Goal: Task Accomplishment & Management: Use online tool/utility

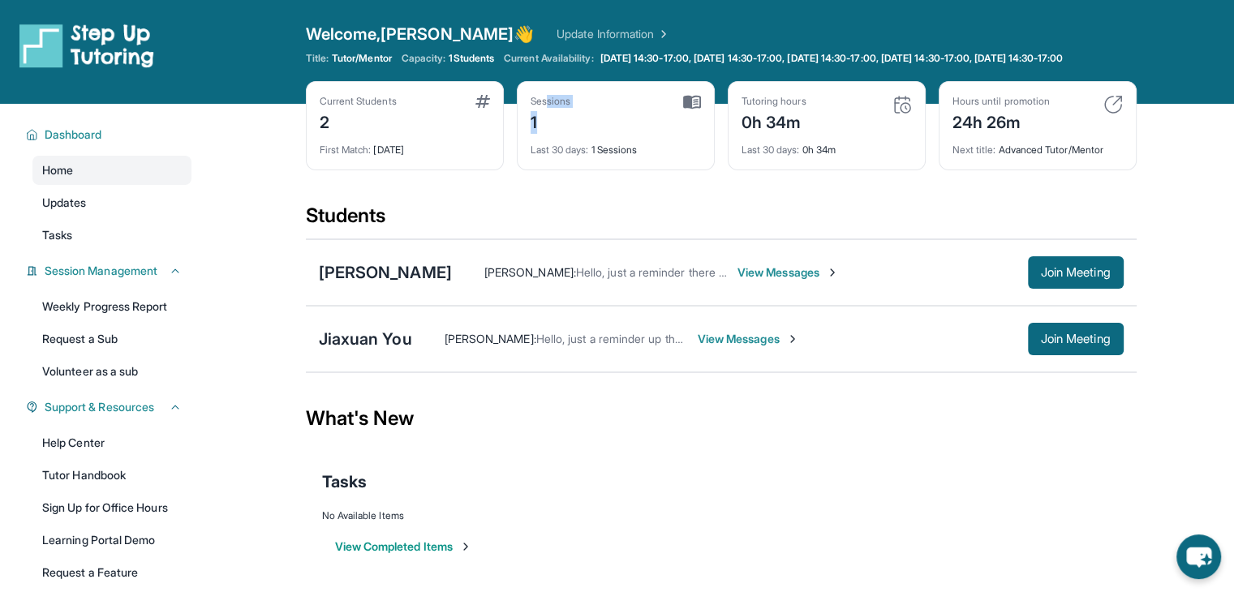
click at [547, 121] on div "Sessions 1" at bounding box center [550, 114] width 41 height 39
click at [547, 221] on div "Students" at bounding box center [721, 221] width 830 height 36
click at [490, 56] on span "1 Students" at bounding box center [470, 58] width 45 height 13
click at [386, 299] on div "[PERSON_NAME] [PERSON_NAME] : Hello, just a reminder there is a session [DATE] …" at bounding box center [721, 272] width 830 height 67
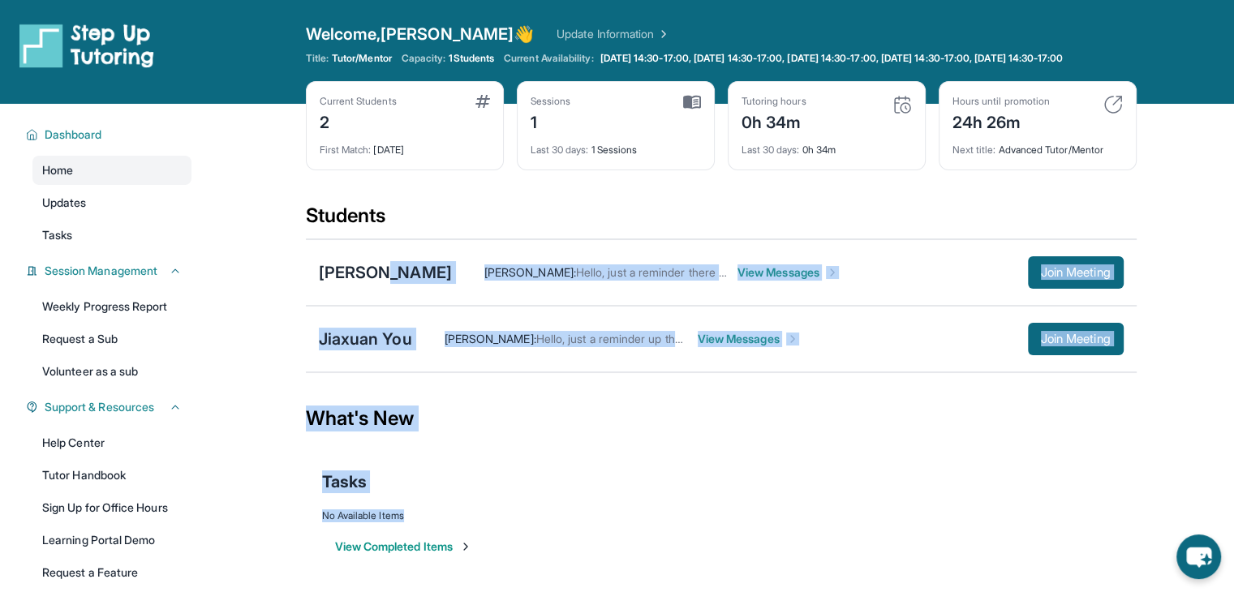
drag, startPoint x: 386, startPoint y: 299, endPoint x: 854, endPoint y: 520, distance: 517.4
click at [854, 520] on main "Current Students 2 First Match : [DATE] Sessions 1 Last 30 days : 1 Sessions Tu…" at bounding box center [721, 349] width 830 height 490
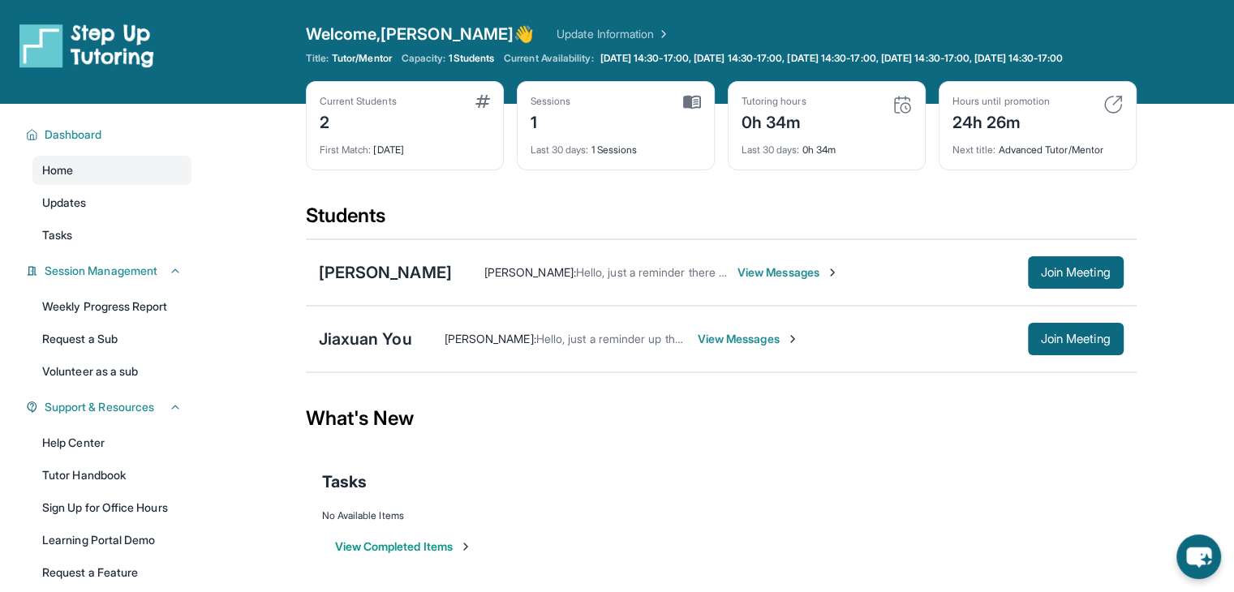
click at [854, 521] on div "No Available Items" at bounding box center [721, 515] width 798 height 13
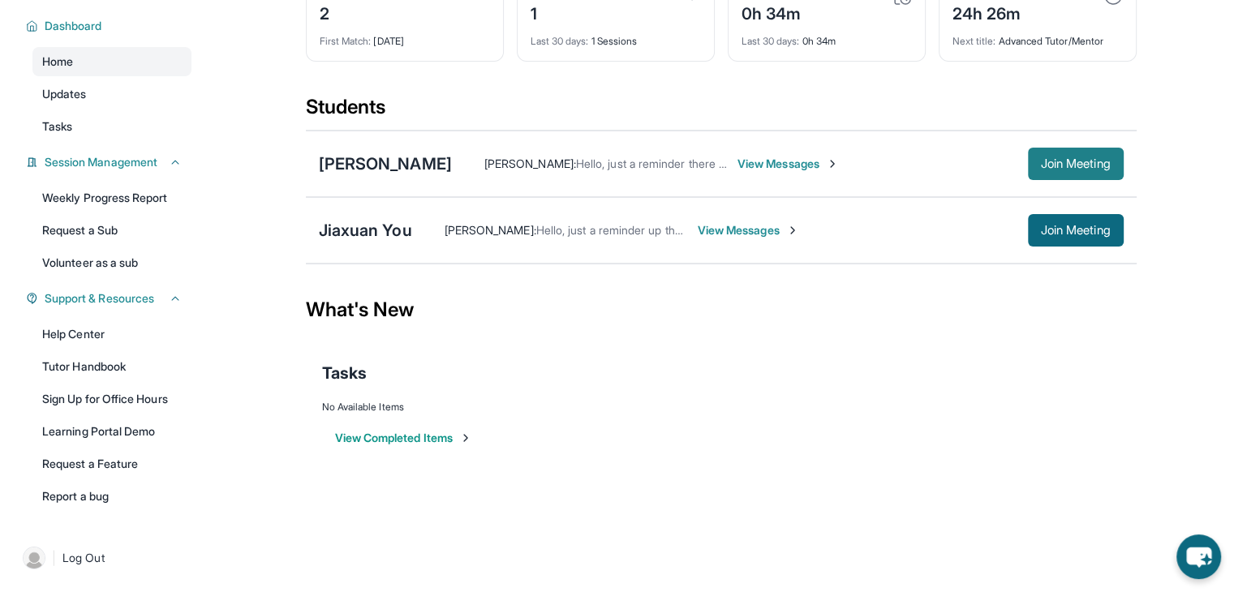
click at [1085, 162] on span "Join Meeting" at bounding box center [1076, 164] width 70 height 10
